Goal: Transaction & Acquisition: Purchase product/service

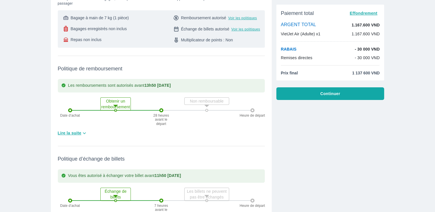
scroll to position [115, 0]
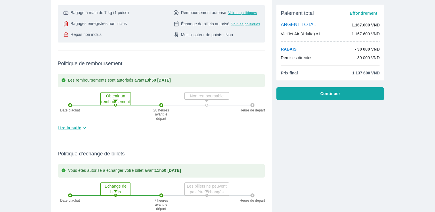
click at [70, 129] on span "Lire la suite" at bounding box center [70, 128] width 24 height 6
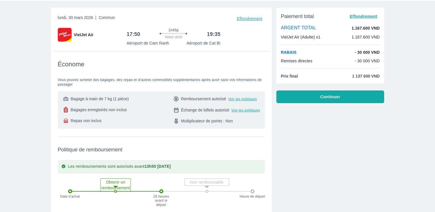
scroll to position [0, 0]
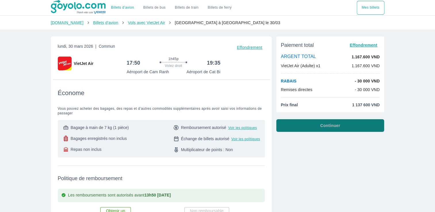
click at [319, 124] on button "Continuer" at bounding box center [330, 125] width 108 height 13
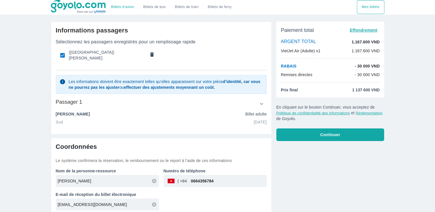
scroll to position [1, 0]
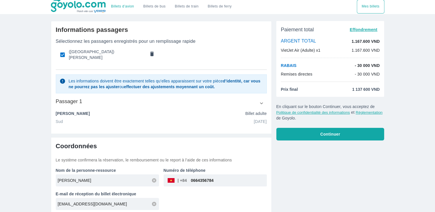
click at [170, 178] on div "​ 0664356784" at bounding box center [215, 181] width 103 height 12
click at [174, 178] on div "​ 0664356784" at bounding box center [215, 181] width 103 height 12
click at [167, 178] on div "​ 0664356784" at bounding box center [215, 181] width 103 height 12
click at [168, 178] on div "​ 0664356784" at bounding box center [215, 181] width 103 height 12
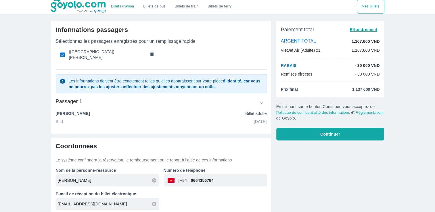
click at [168, 178] on div "​ 0664356784" at bounding box center [215, 181] width 103 height 12
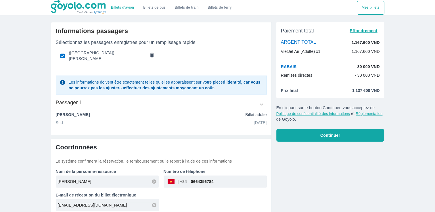
click at [326, 136] on span "Continuer" at bounding box center [330, 136] width 20 height 6
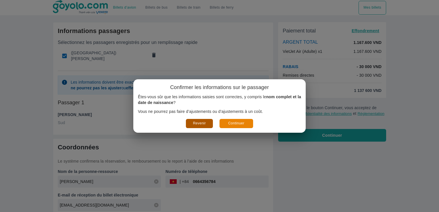
click at [202, 124] on font "Revenir" at bounding box center [199, 124] width 13 height 6
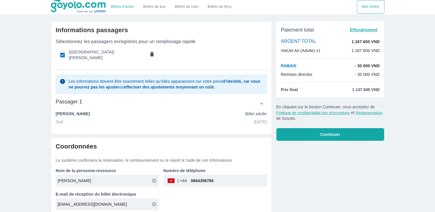
scroll to position [1, 0]
click at [433, 208] on div "Billets d’avion Billets de bus Billets de train Billets de ferry Mes billets In…" at bounding box center [217, 107] width 435 height 216
click at [430, 208] on div "Billets d’avion Billets de bus Billets de train Billets de ferry Mes billets In…" at bounding box center [217, 107] width 435 height 216
click at [320, 133] on button "Continuer" at bounding box center [330, 134] width 108 height 13
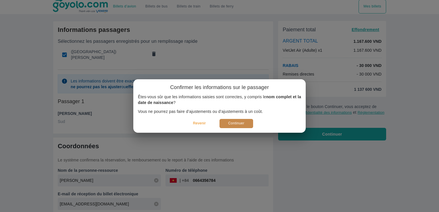
click at [239, 122] on font "Continuer" at bounding box center [236, 124] width 16 height 6
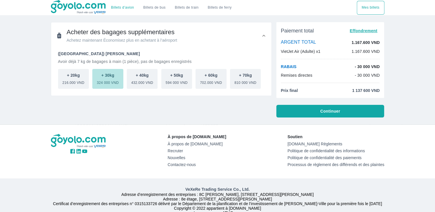
click at [107, 81] on span "324 000 VND" at bounding box center [108, 81] width 22 height 7
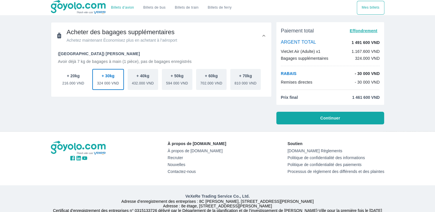
click at [75, 79] on span "216.000 VND" at bounding box center [73, 82] width 22 height 7
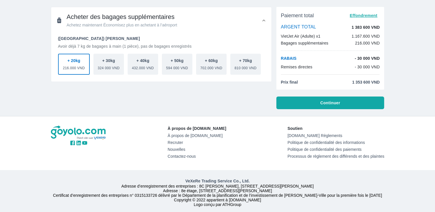
scroll to position [24, 0]
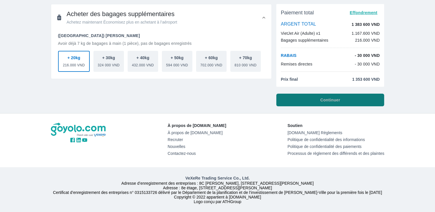
click at [314, 94] on button "Continuer" at bounding box center [330, 100] width 108 height 13
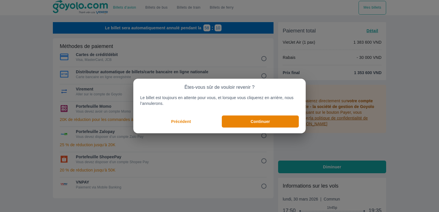
click at [184, 121] on p "Précédent" at bounding box center [181, 122] width 20 height 6
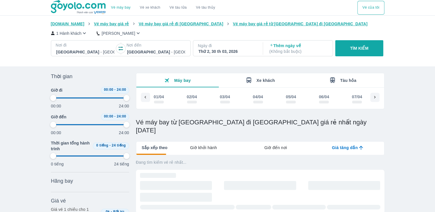
click at [256, 118] on h1 "Vé máy bay từ [GEOGRAPHIC_DATA] đi [GEOGRAPHIC_DATA] giá rẻ nhất ngày [DATE]" at bounding box center [260, 126] width 248 height 16
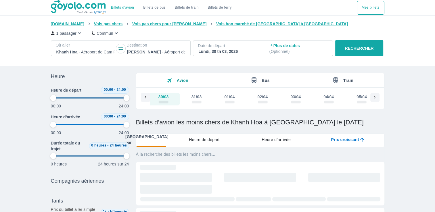
type input "97.9166666666667"
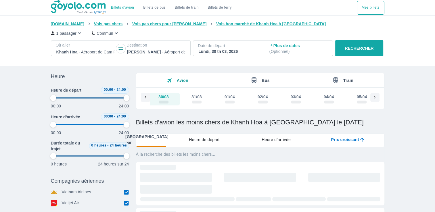
type input "97.9166666666667"
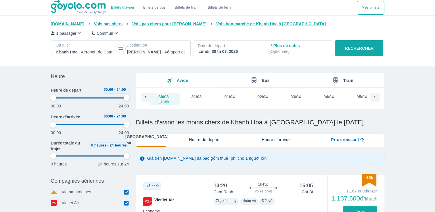
type input "97.9166666666667"
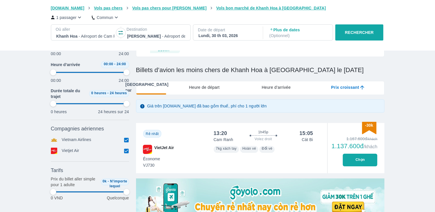
scroll to position [58, 0]
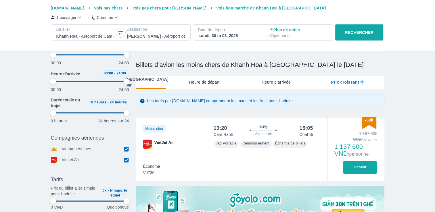
type input "97.9166666666667"
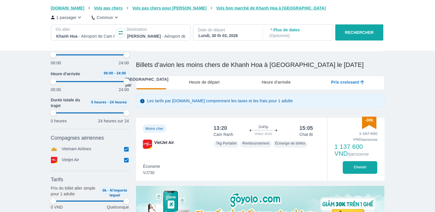
type input "97.9166666666667"
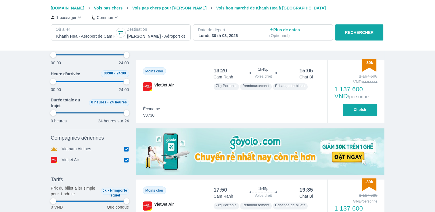
type input "97.9166666666667"
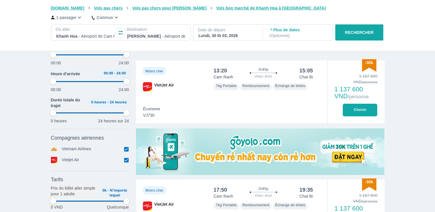
type input "97.9166666666667"
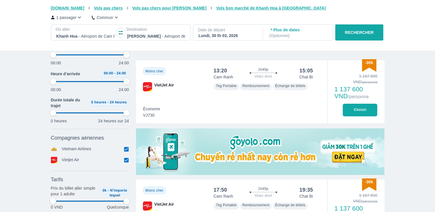
type input "97.9166666666667"
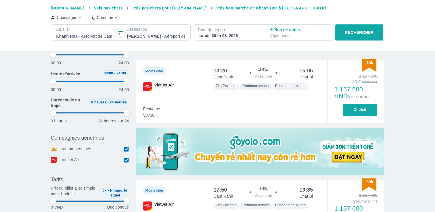
type input "97.9166666666667"
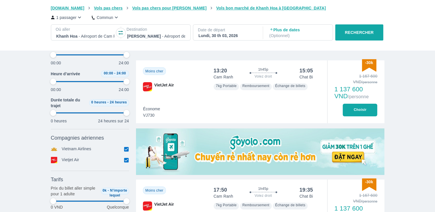
type input "97.9166666666667"
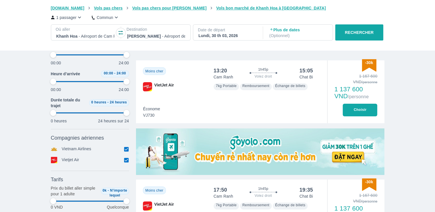
type input "97.9166666666667"
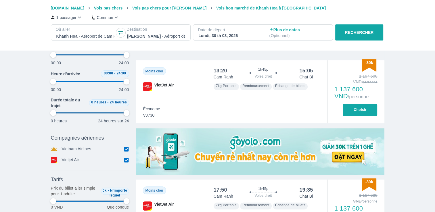
type input "97.9166666666667"
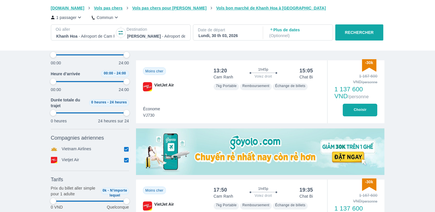
type input "97.9166666666667"
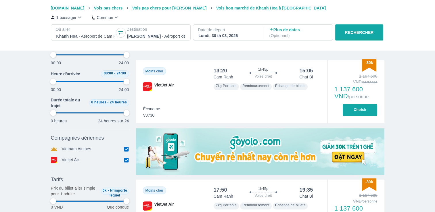
type input "97.9166666666667"
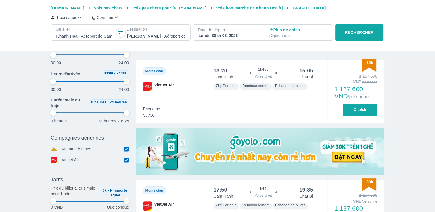
type input "97.9166666666667"
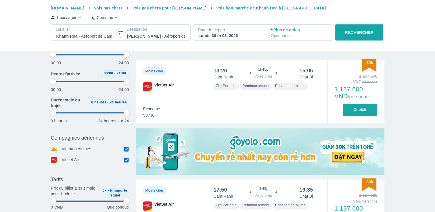
type input "97.9166666666667"
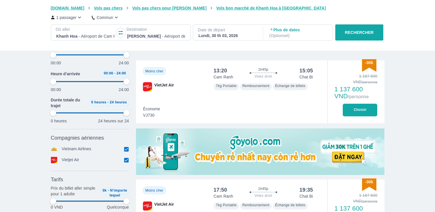
type input "97.9166666666667"
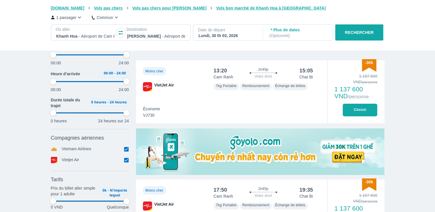
type input "97.9166666666667"
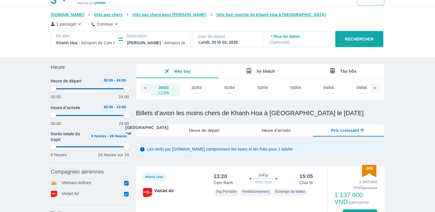
scroll to position [0, 0]
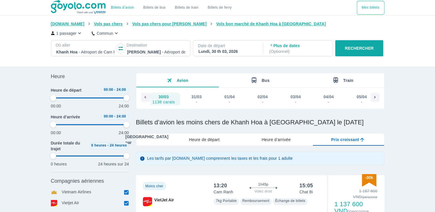
type input "97.9166666666667"
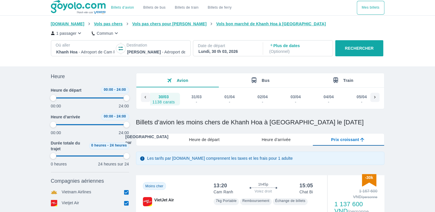
type input "97.9166666666667"
